Goal: Task Accomplishment & Management: Use online tool/utility

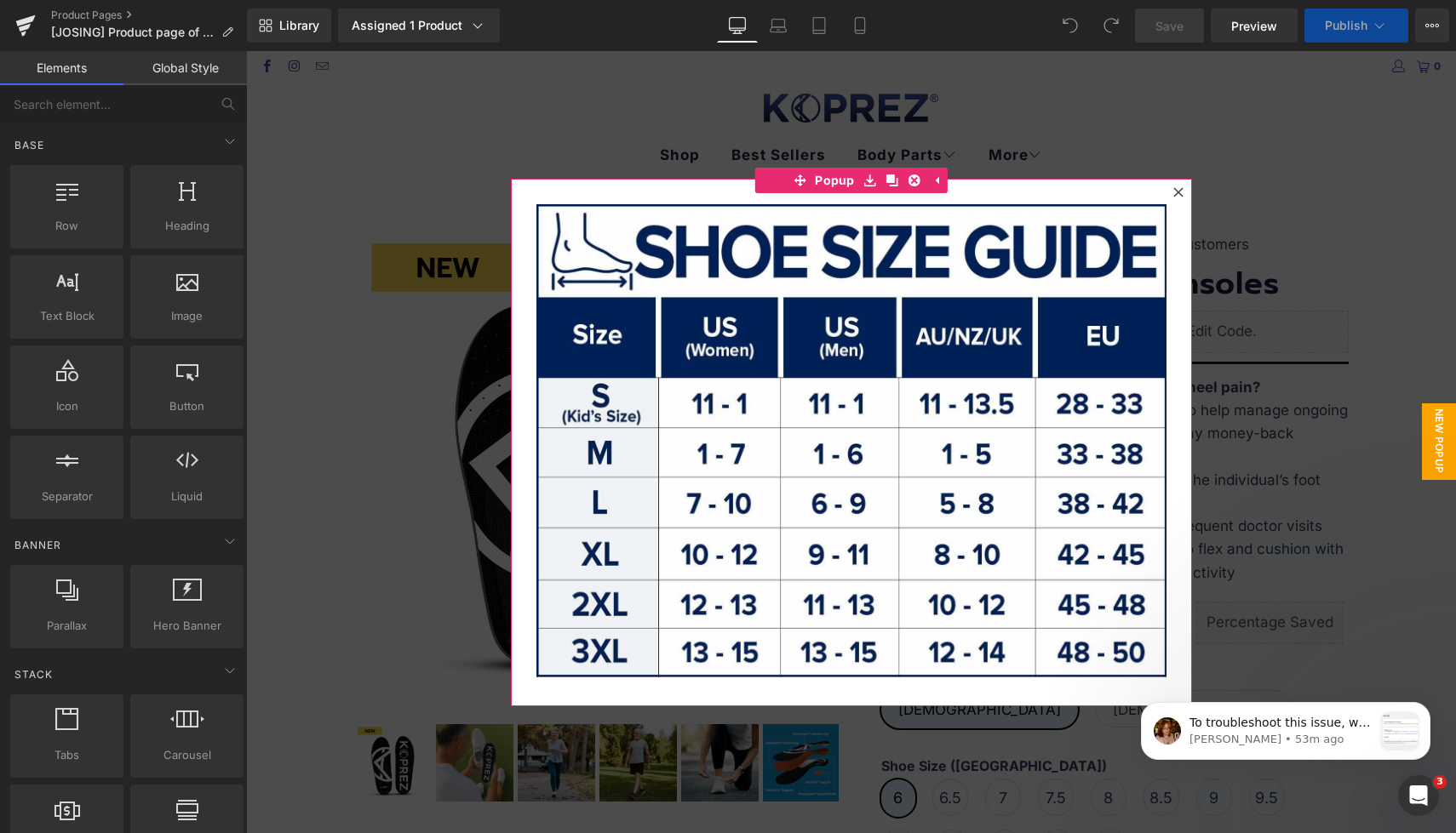
click at [1181, 193] on icon at bounding box center [1178, 192] width 10 height 10
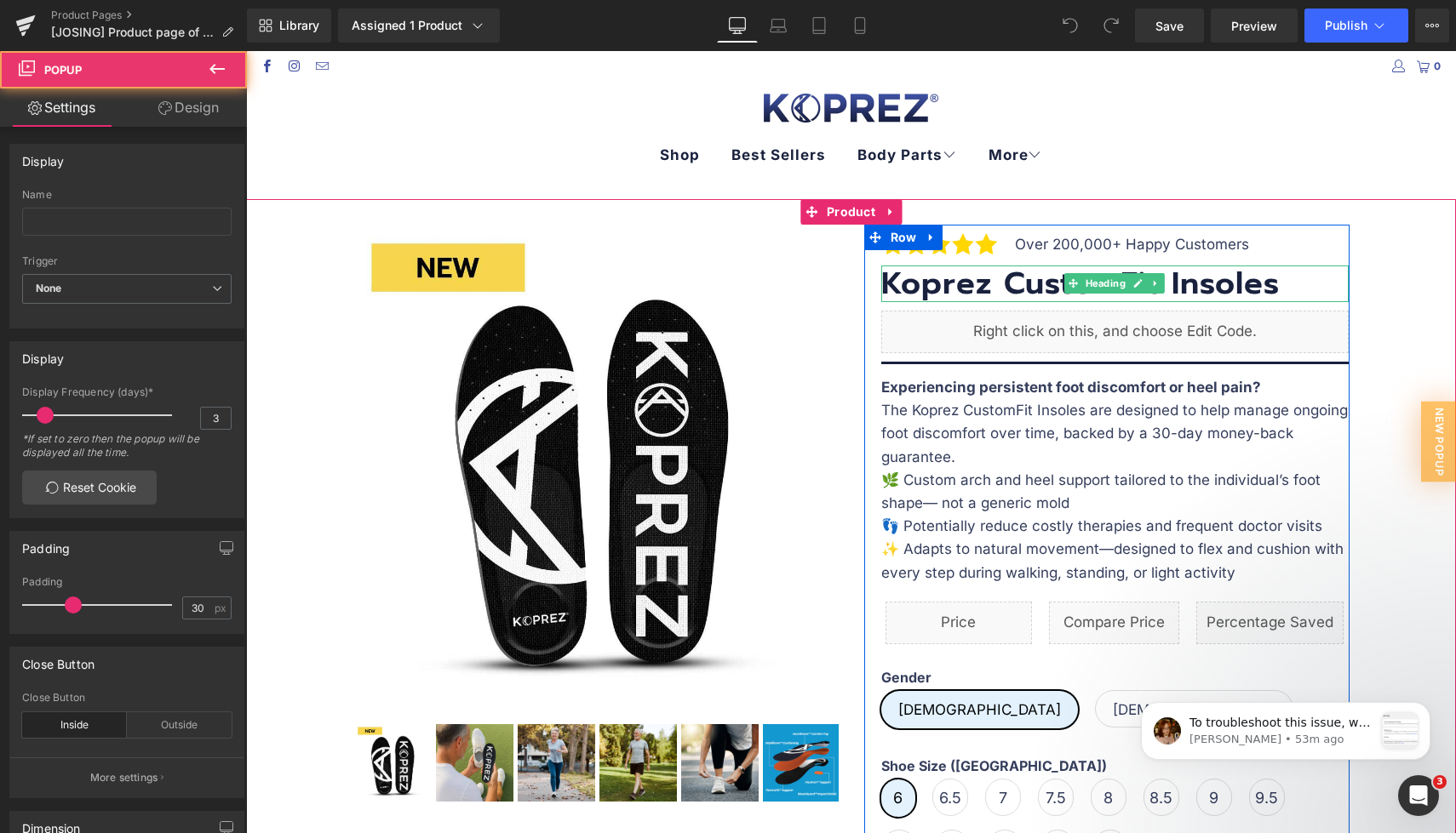
click at [982, 285] on h3 "Koprez CustomFit Insoles" at bounding box center [1114, 284] width 467 height 36
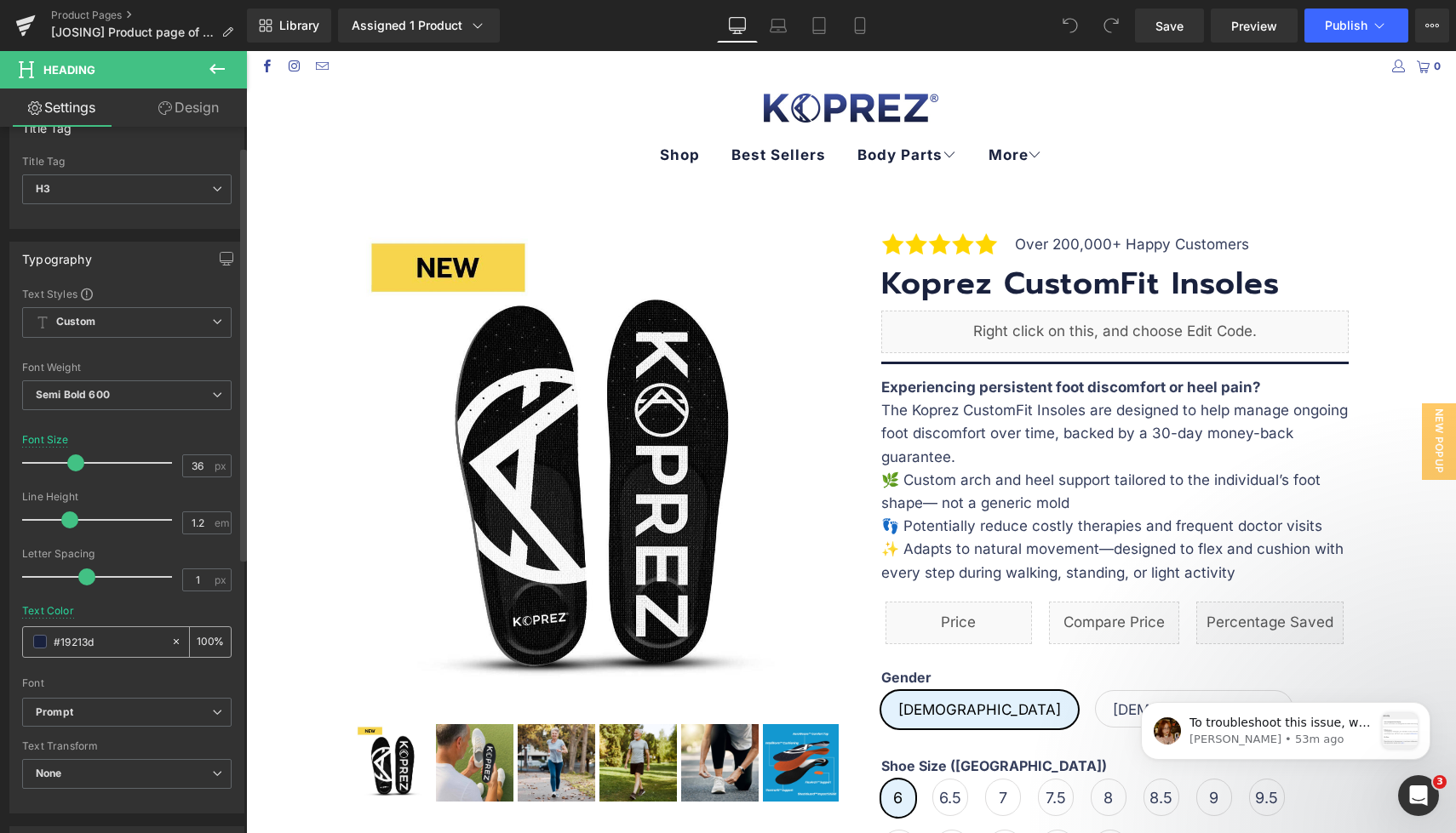
drag, startPoint x: 113, startPoint y: 644, endPoint x: 136, endPoint y: 649, distance: 23.5
click at [60, 641] on input "#19213d" at bounding box center [108, 641] width 109 height 19
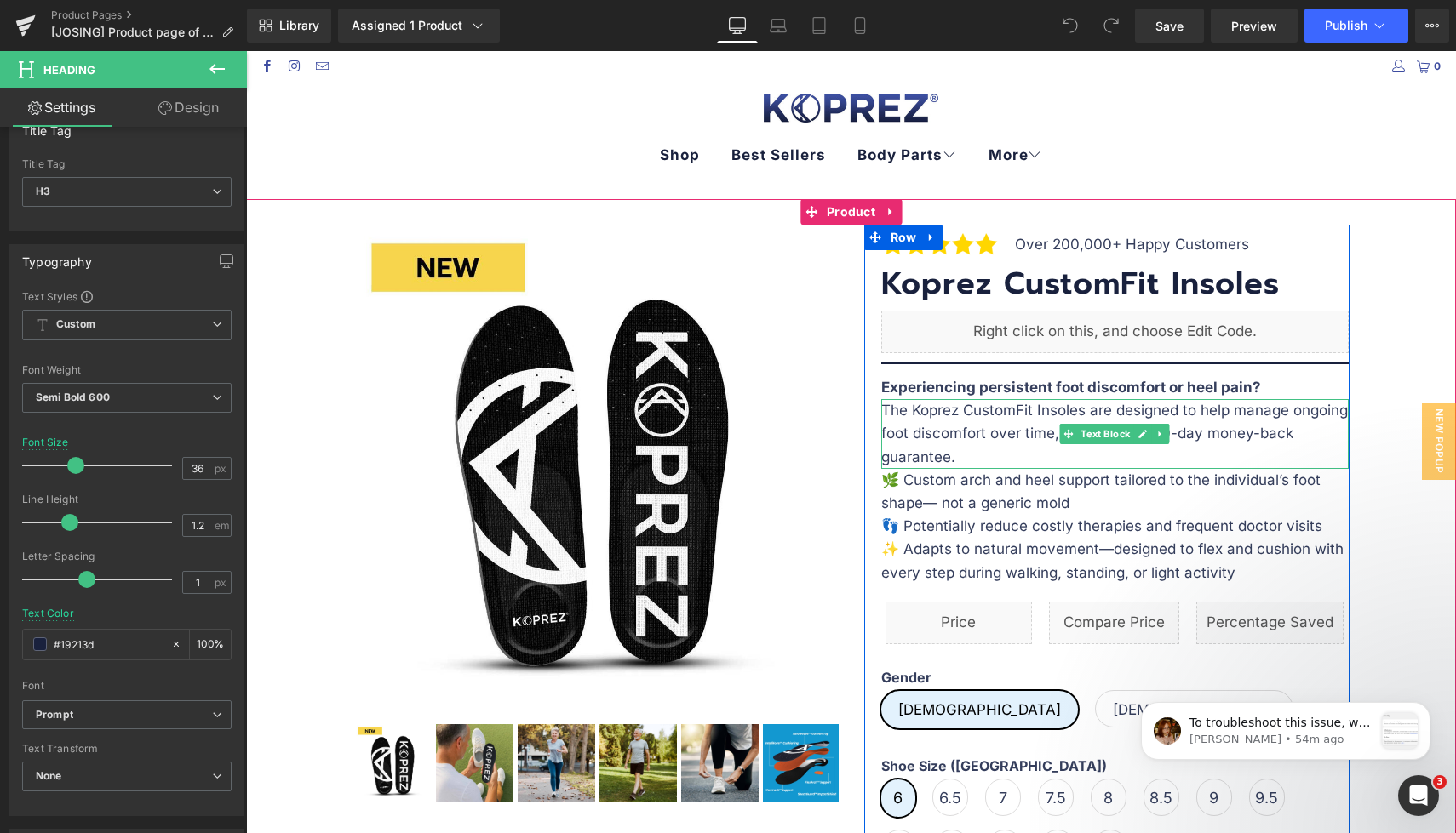
click at [958, 413] on p "The Koprez CustomFit Insoles are designed to help manage ongoing foot discomfor…" at bounding box center [1114, 433] width 467 height 70
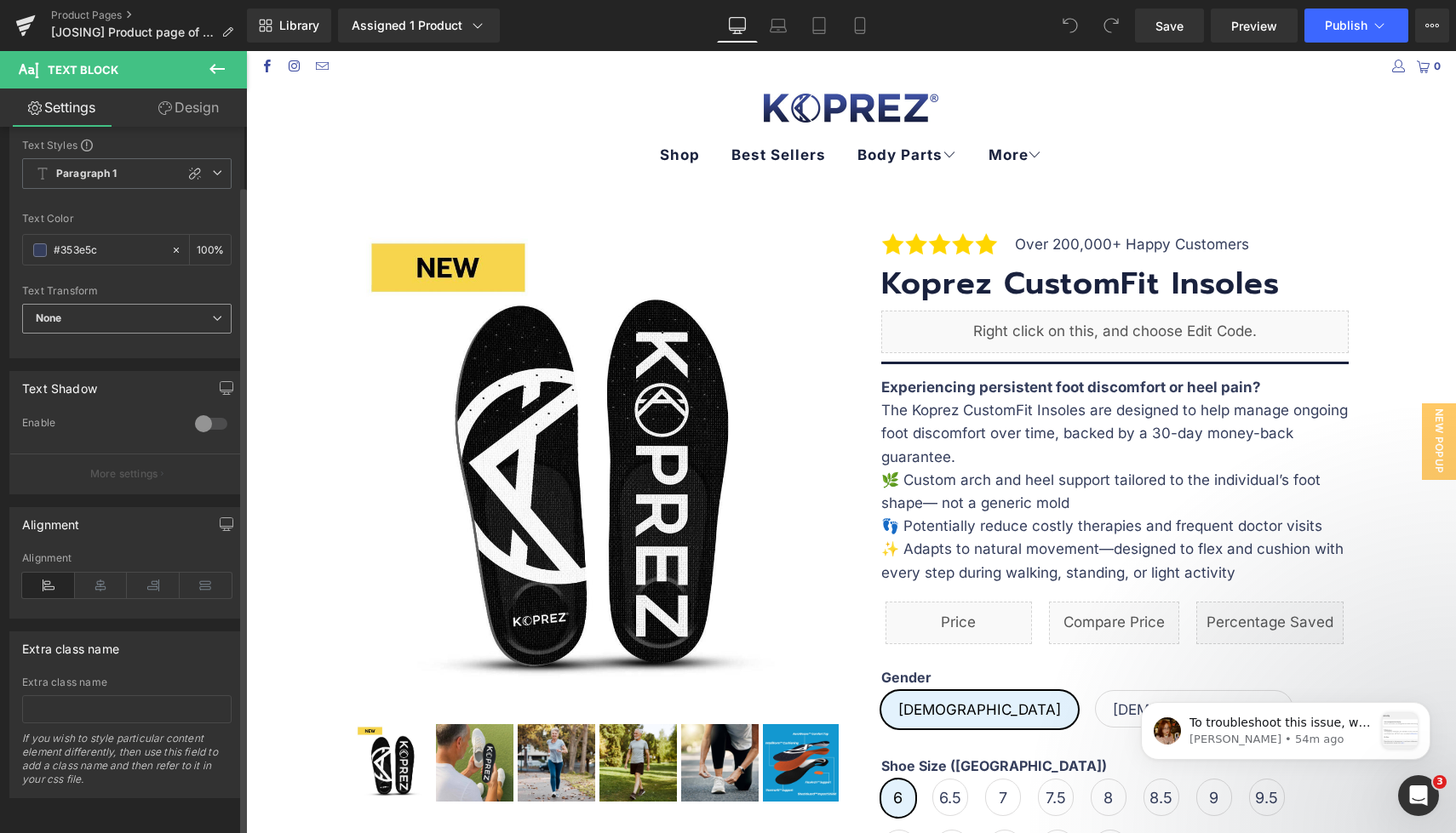
scroll to position [0, 0]
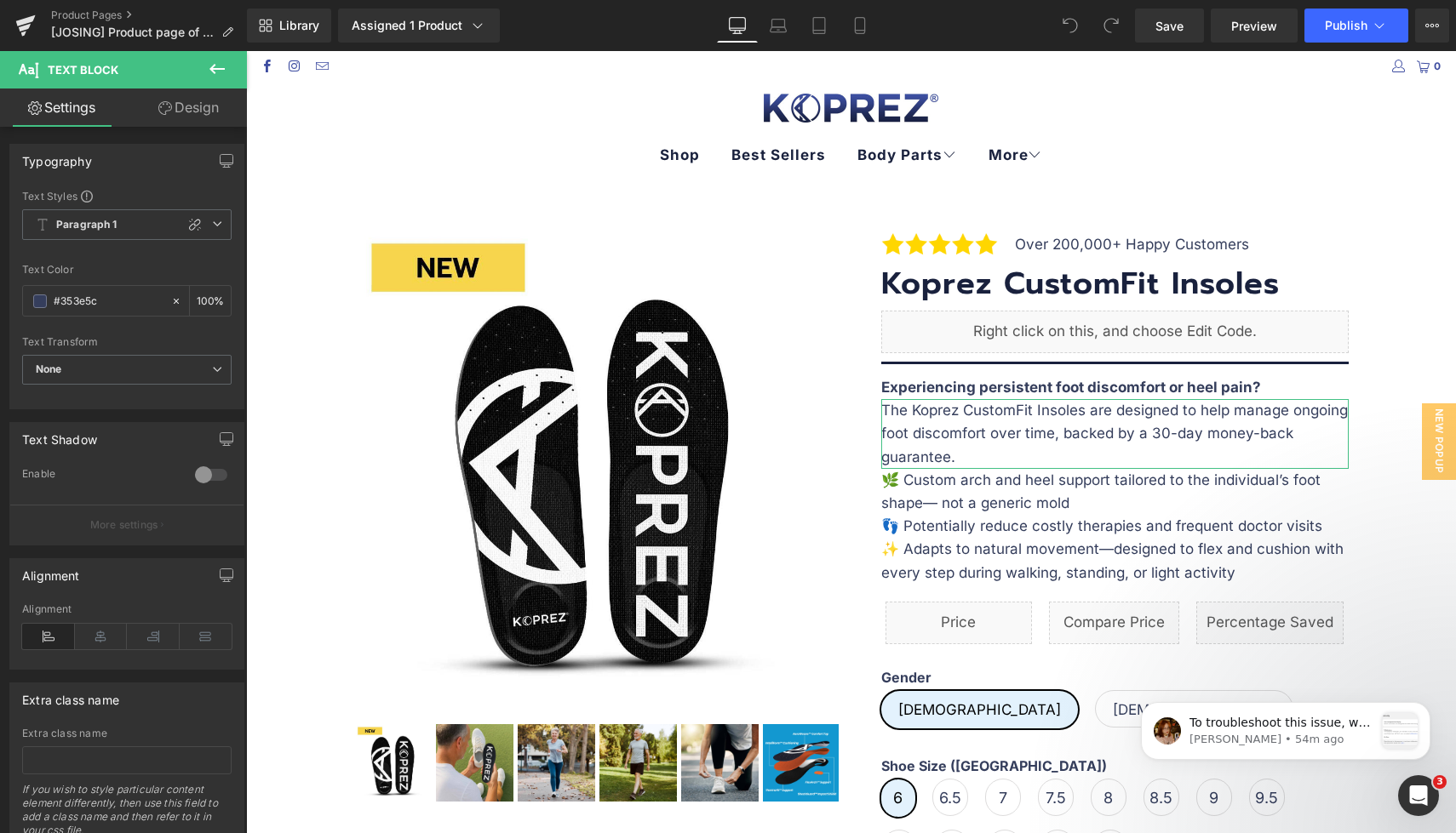
click at [182, 110] on link "Design" at bounding box center [188, 108] width 123 height 38
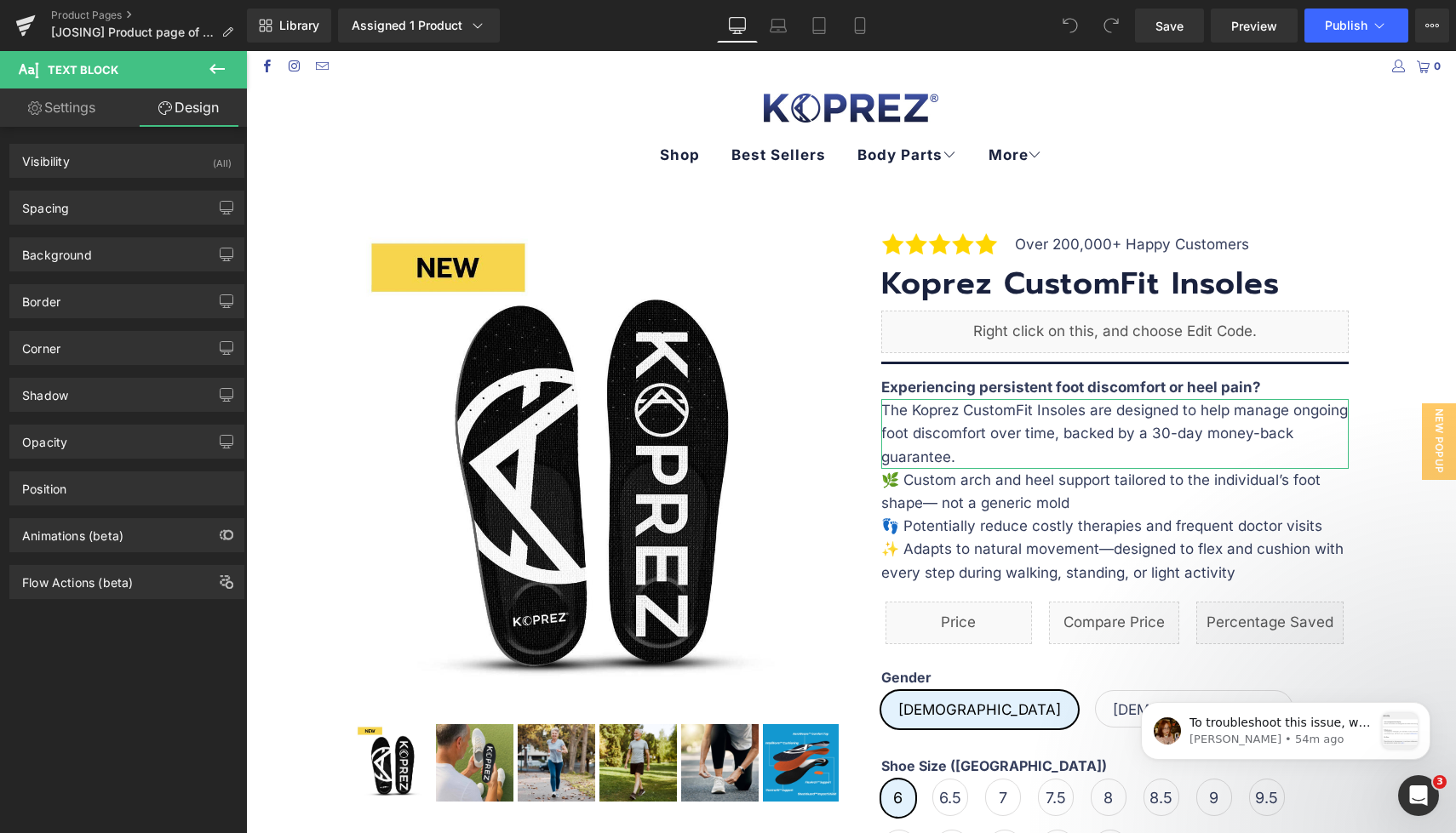
click at [62, 112] on link "Settings" at bounding box center [61, 108] width 123 height 38
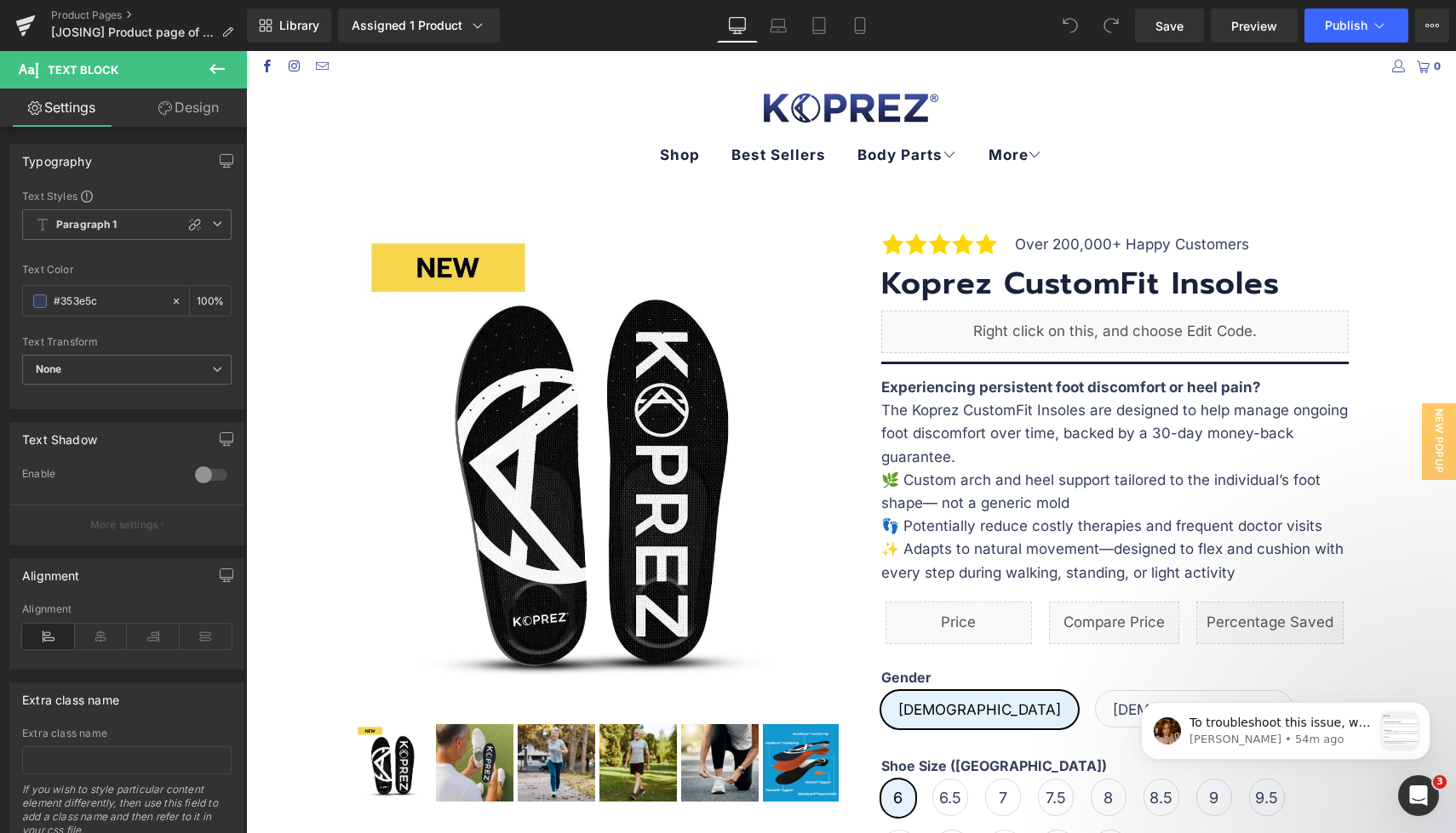
click at [218, 70] on icon at bounding box center [218, 69] width 21 height 21
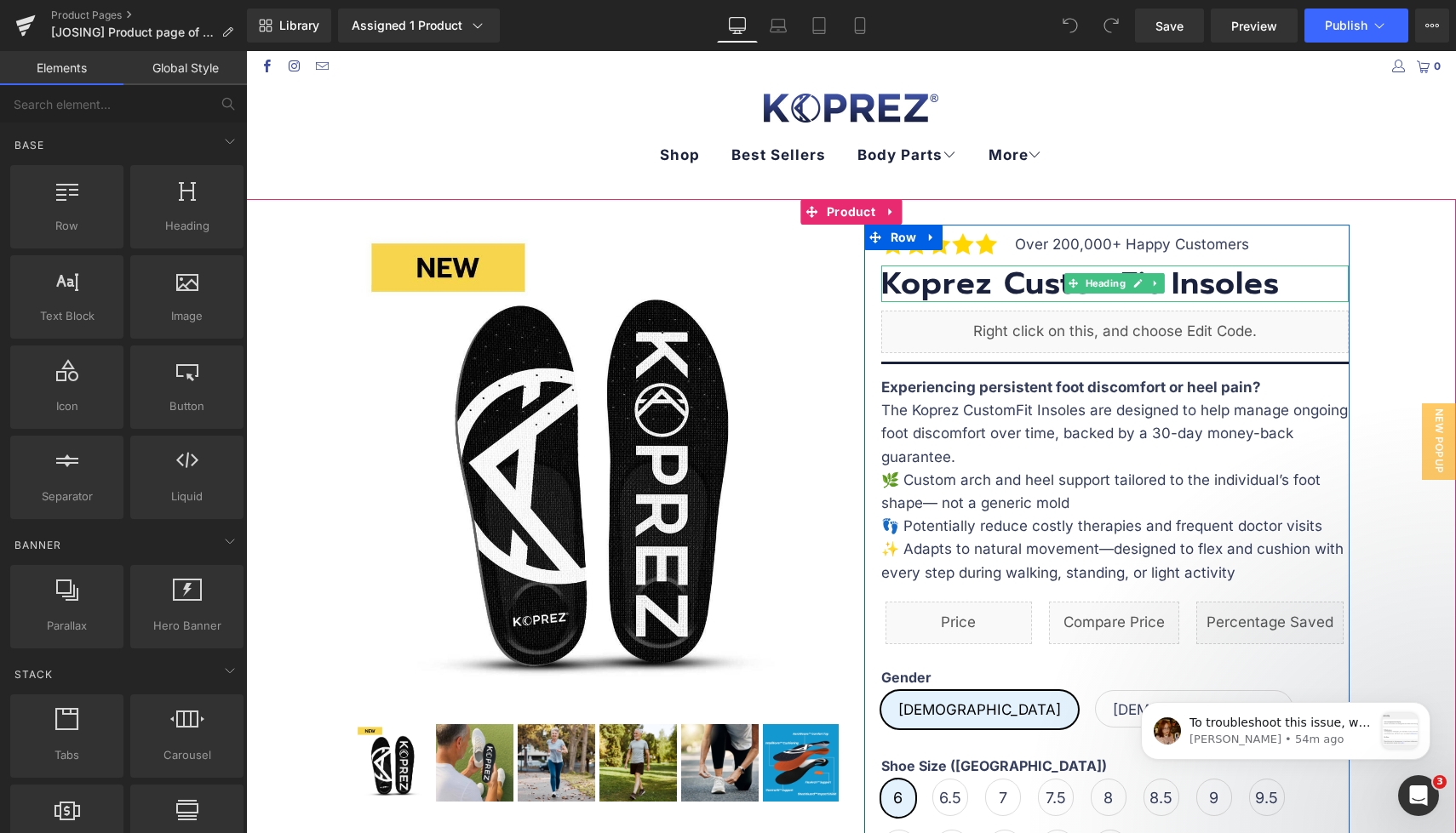
click at [977, 286] on h3 "Koprez CustomFit Insoles" at bounding box center [1114, 284] width 467 height 36
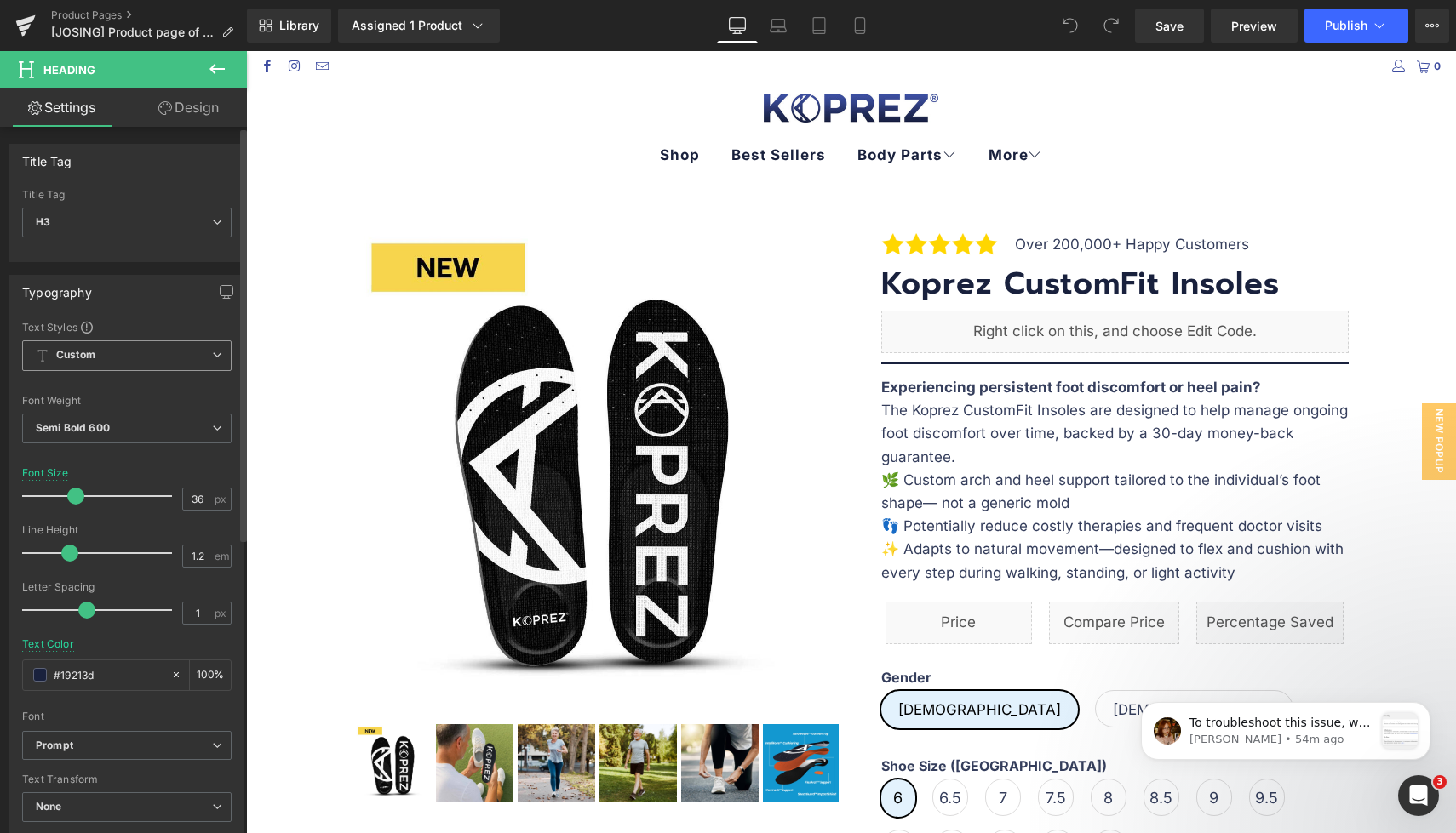
click at [130, 363] on span "Custom" at bounding box center [127, 355] width 209 height 30
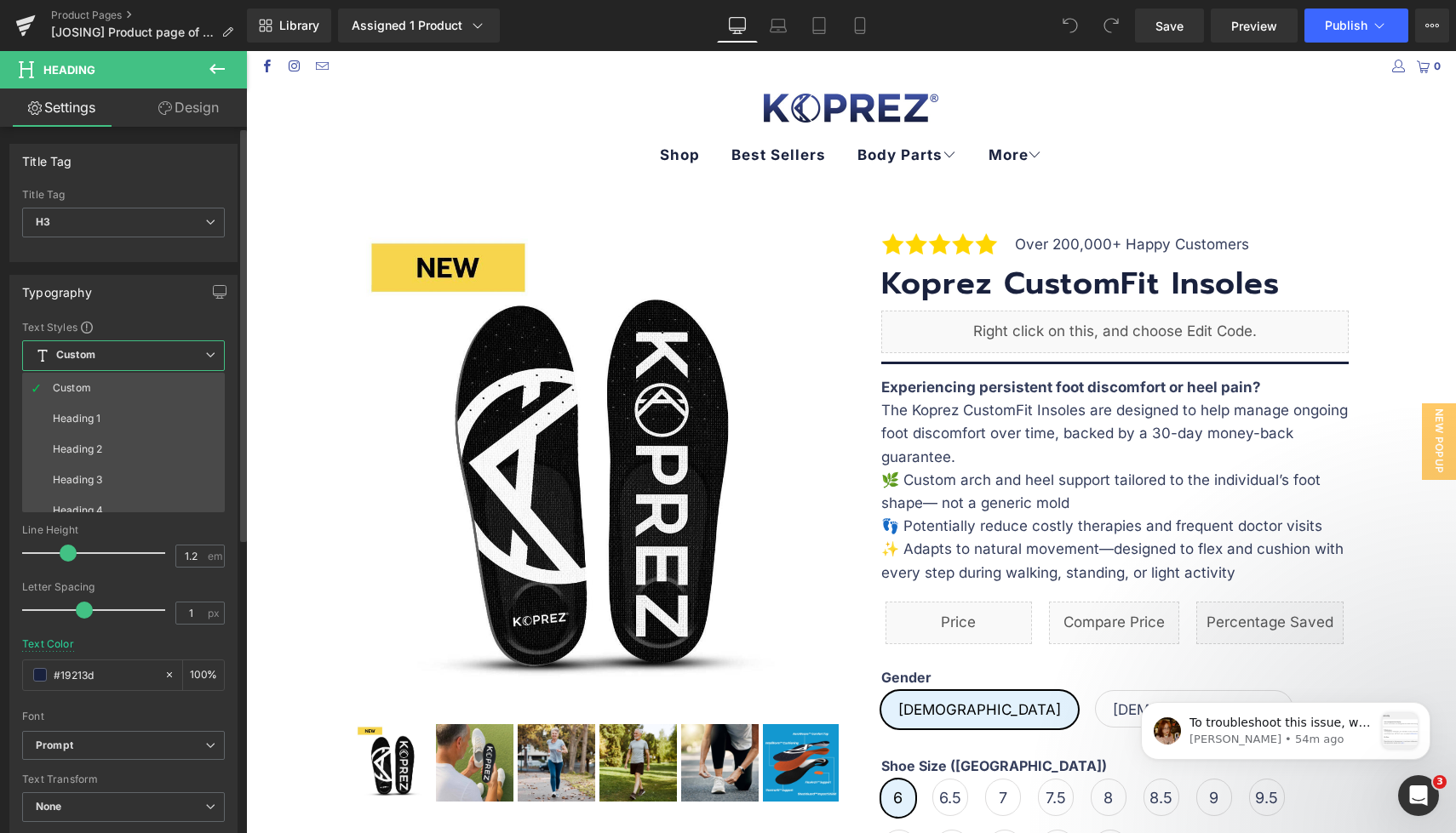
click at [130, 360] on span "Custom" at bounding box center [123, 355] width 203 height 30
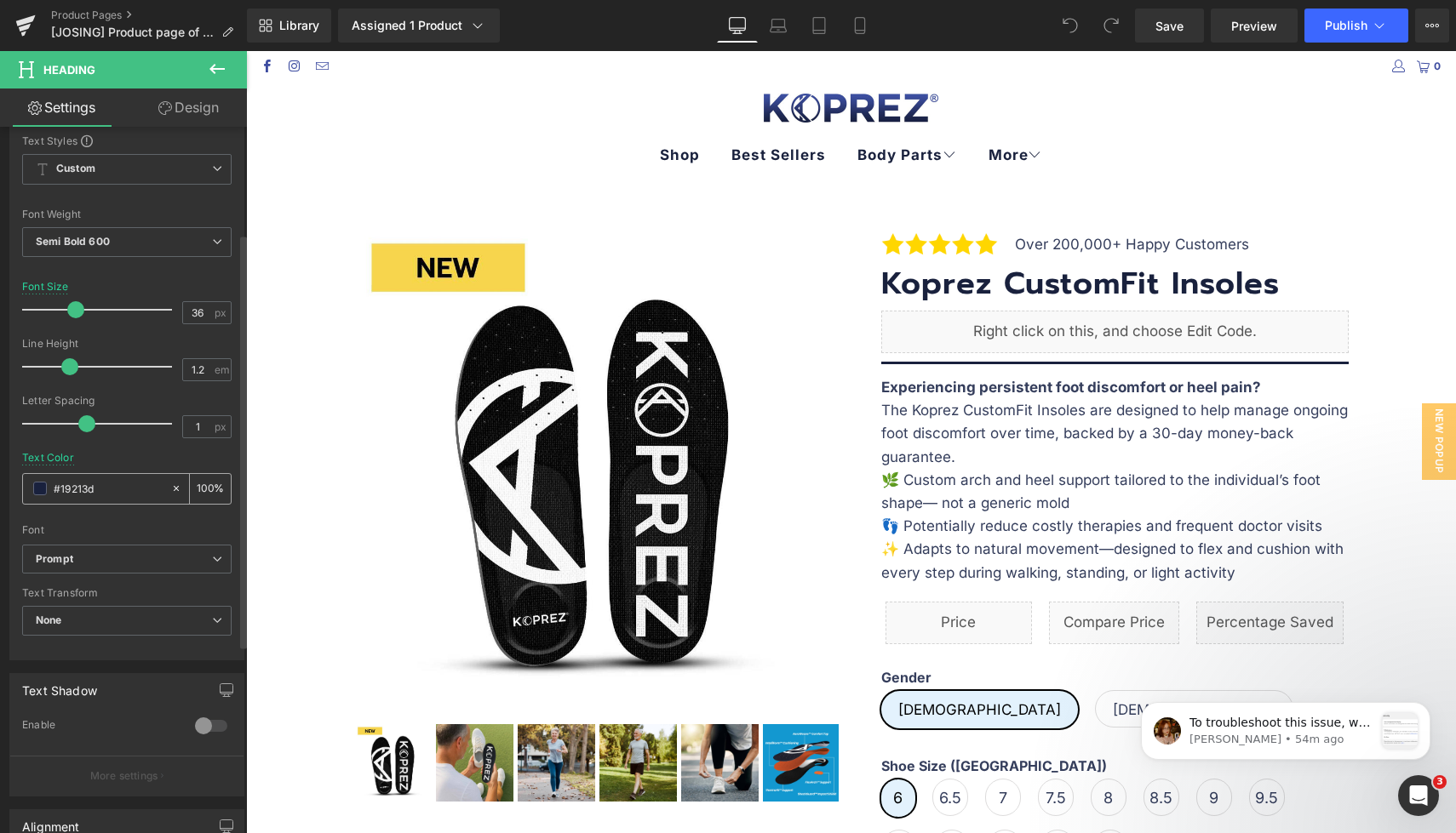
scroll to position [180, 0]
click at [68, 570] on icon "Prompt" at bounding box center [54, 565] width 37 height 15
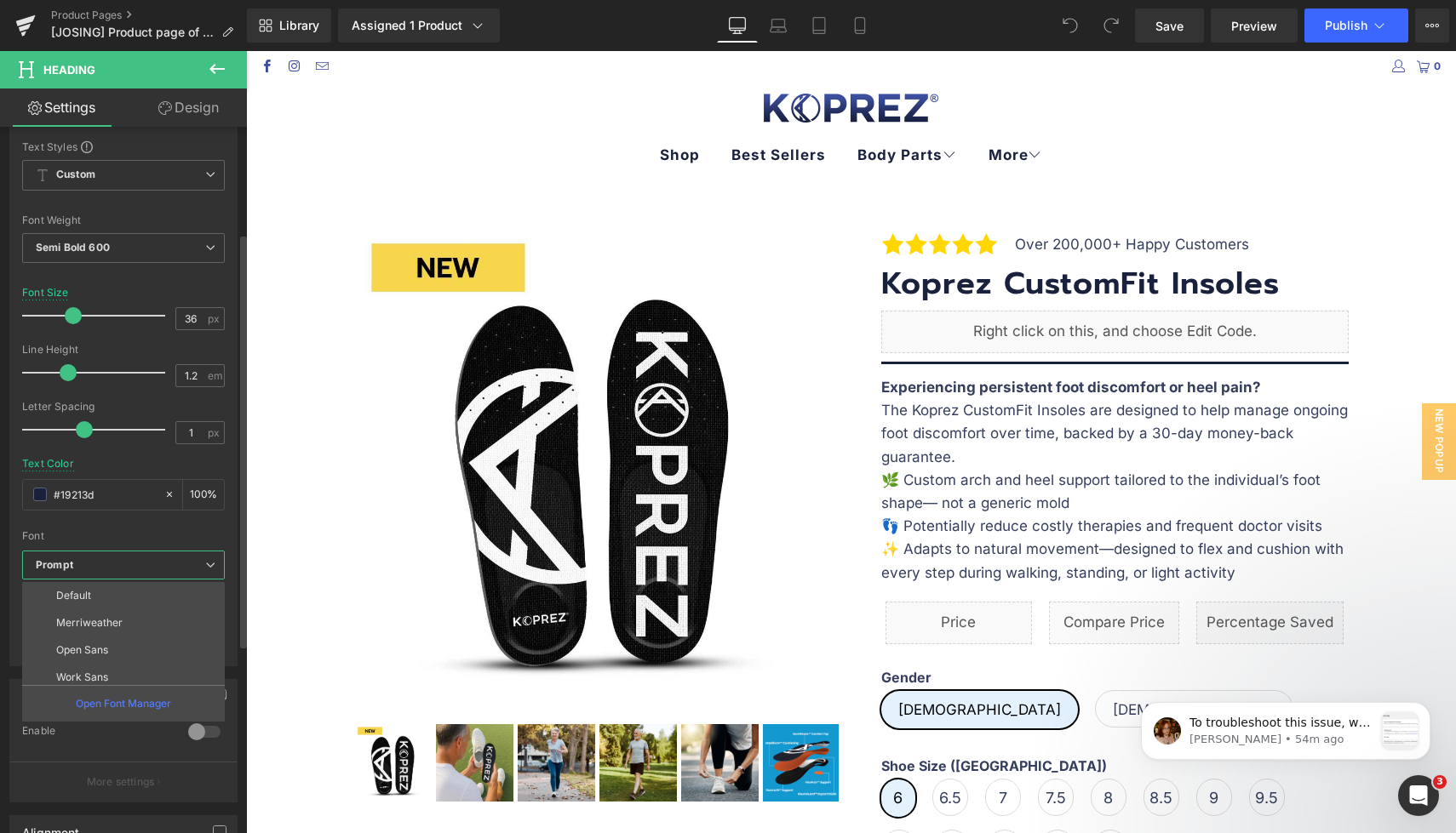
click at [148, 525] on div at bounding box center [123, 524] width 203 height 11
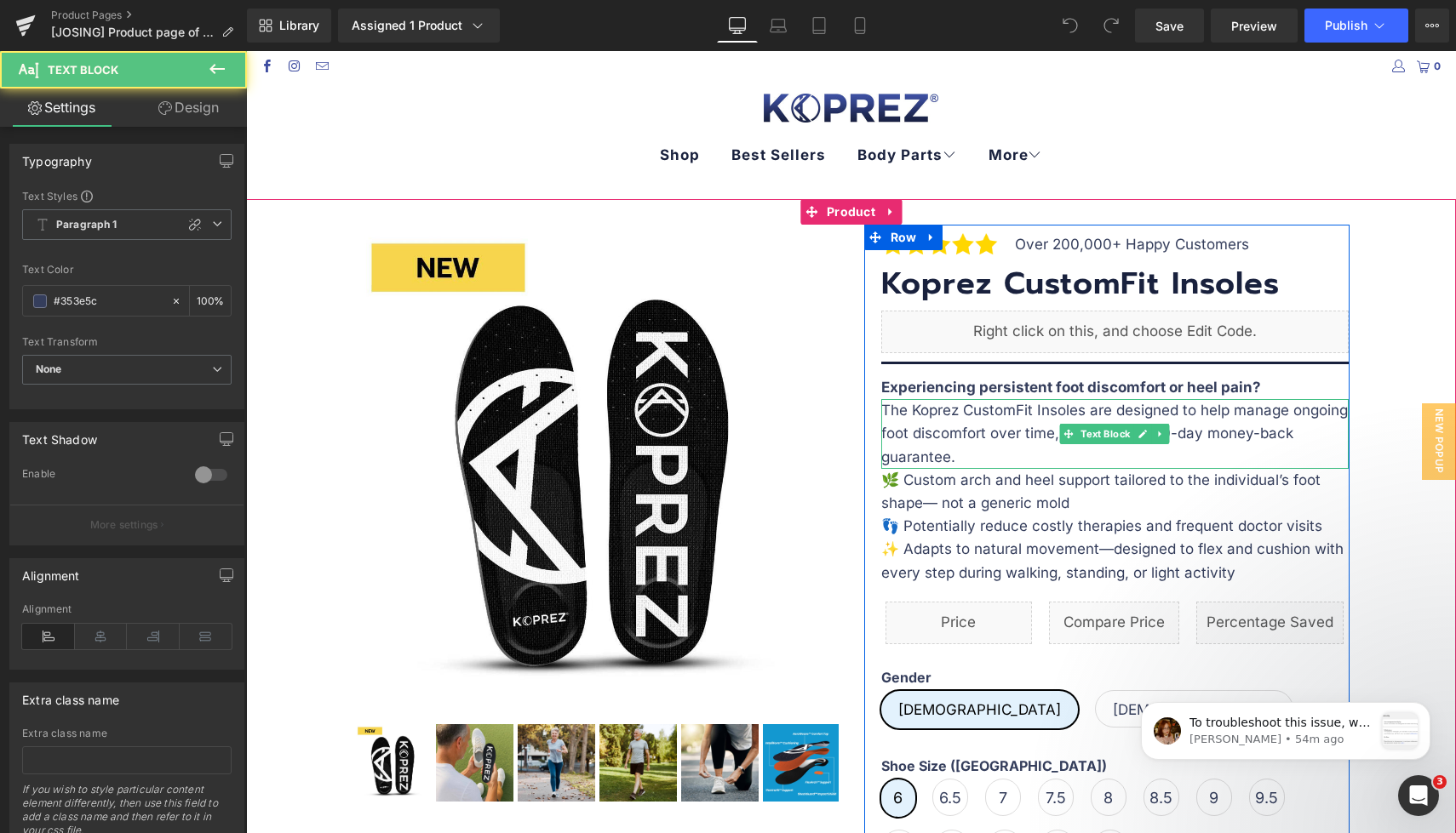
click at [984, 424] on p "The Koprez CustomFit Insoles are designed to help manage ongoing foot discomfor…" at bounding box center [1114, 433] width 467 height 70
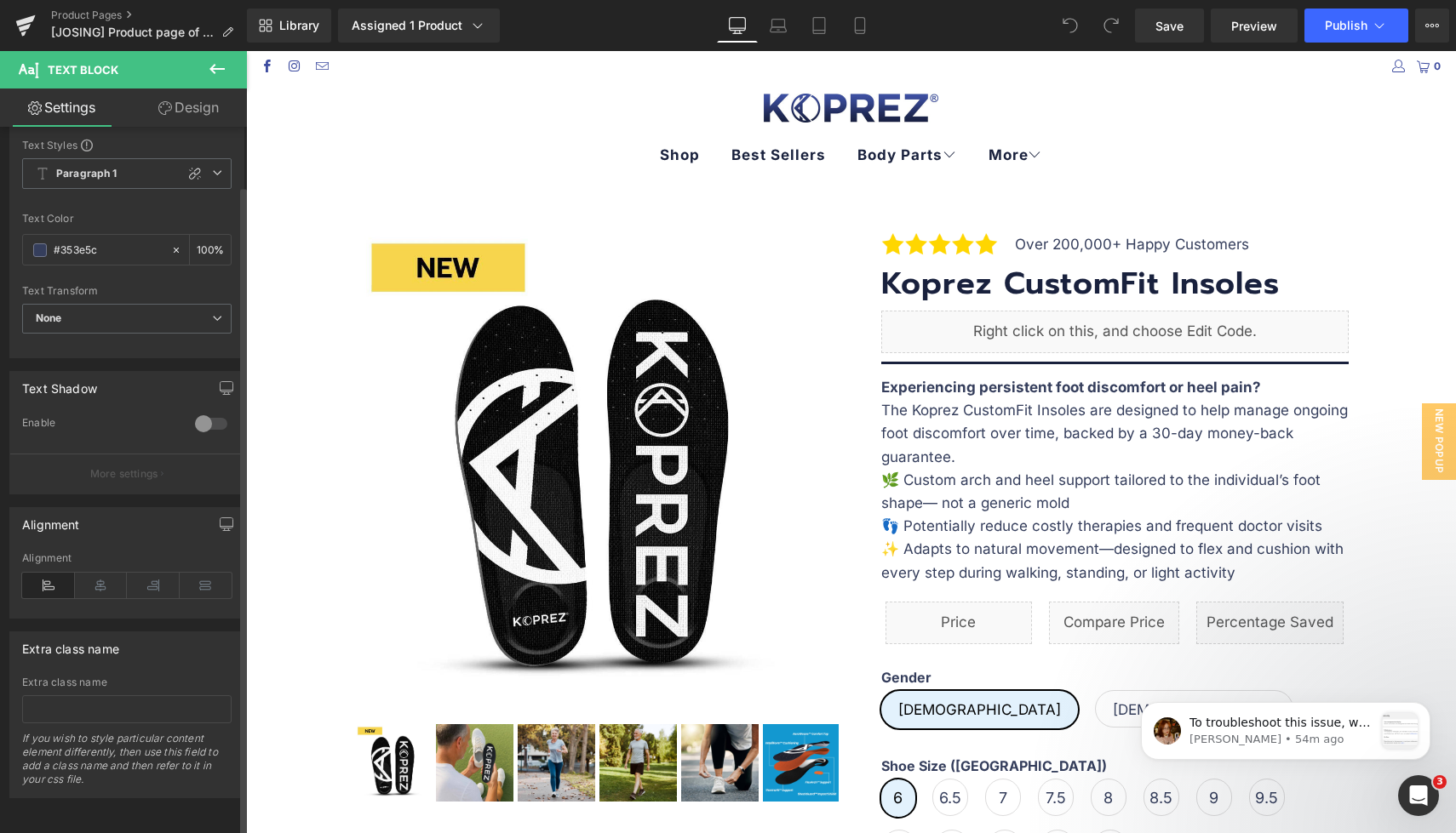
scroll to position [0, 0]
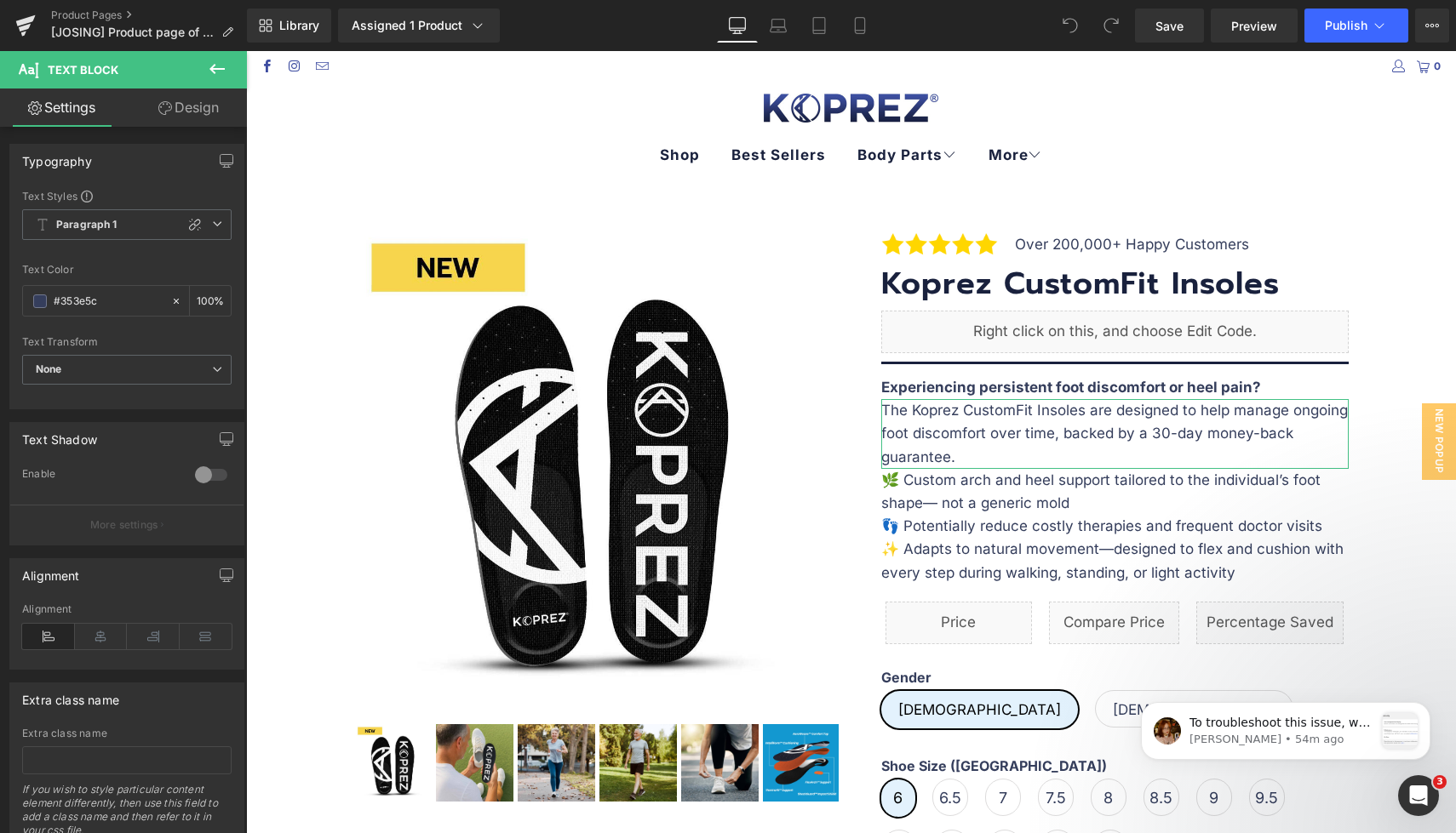
click at [180, 109] on link "Design" at bounding box center [188, 108] width 123 height 38
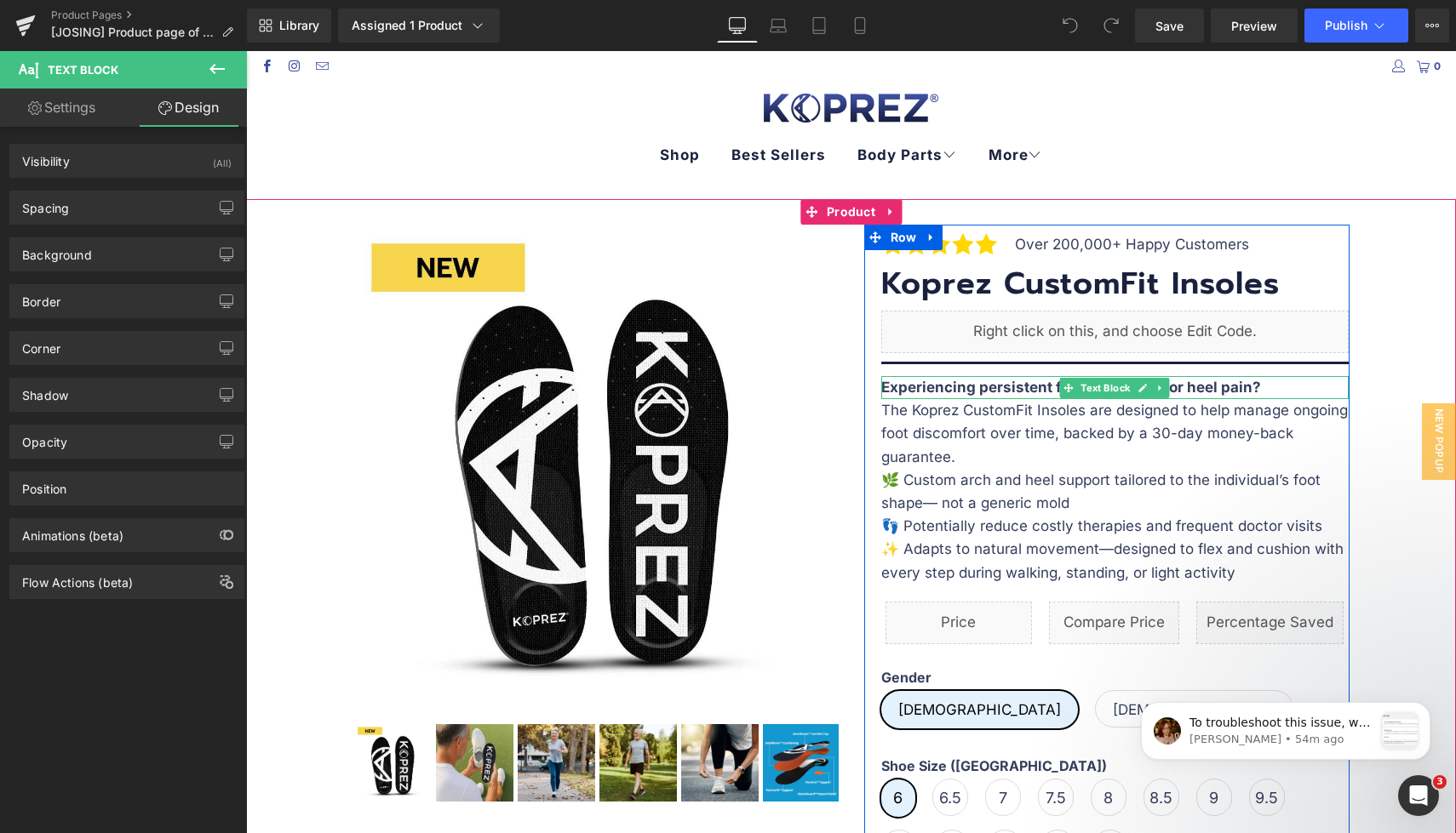
click at [1011, 391] on b "Experiencing persistent foot discomfort or heel pain?" at bounding box center [1071, 388] width 380 height 17
